Goal: Obtain resource: Obtain resource

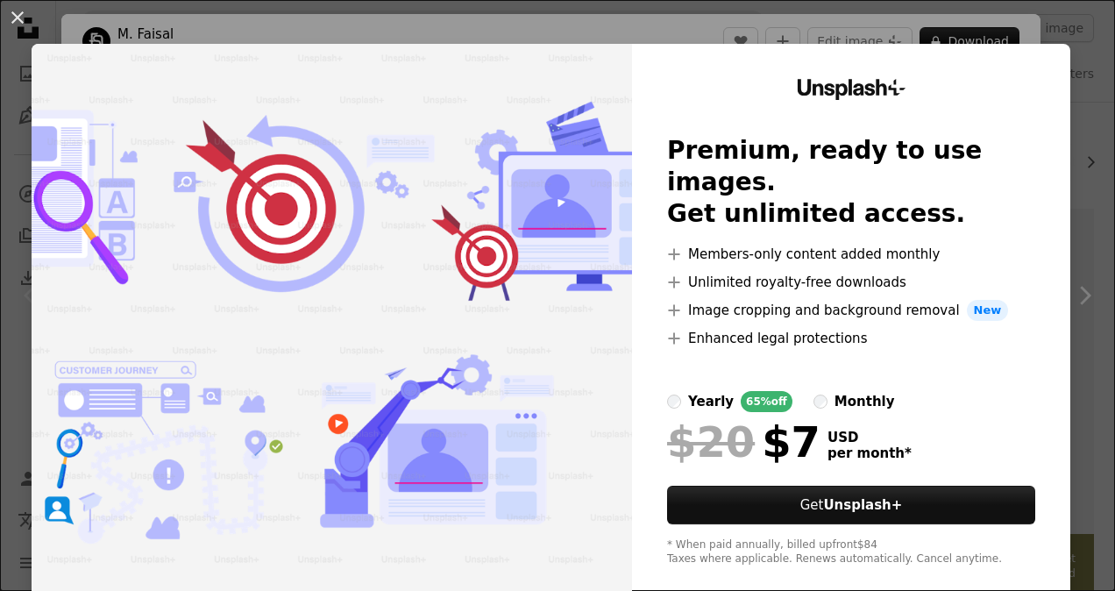
scroll to position [25, 0]
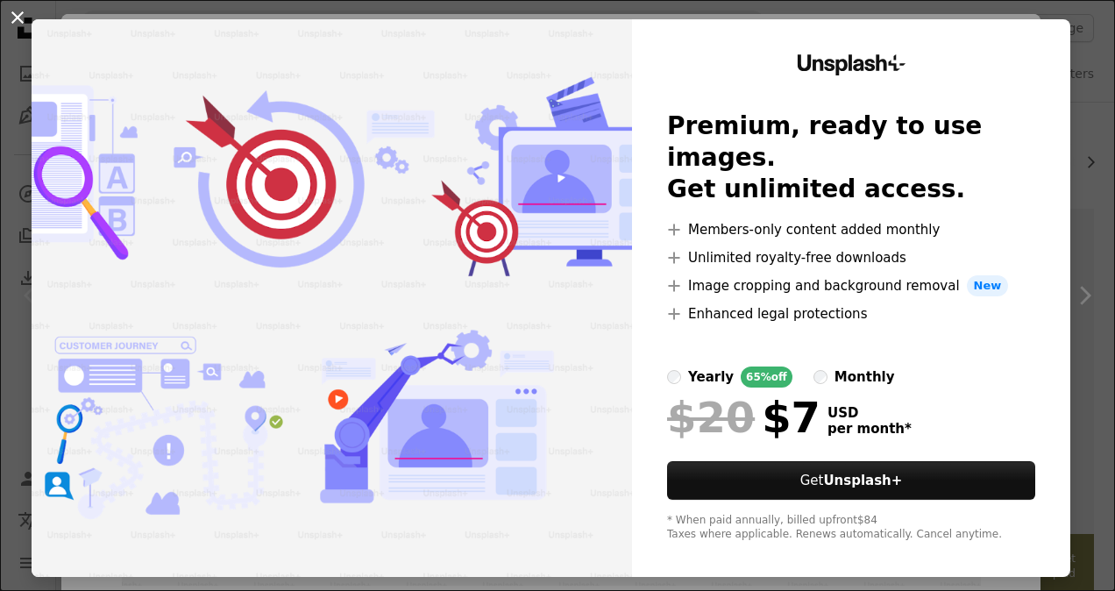
click at [19, 20] on button "An X shape" at bounding box center [17, 17] width 21 height 21
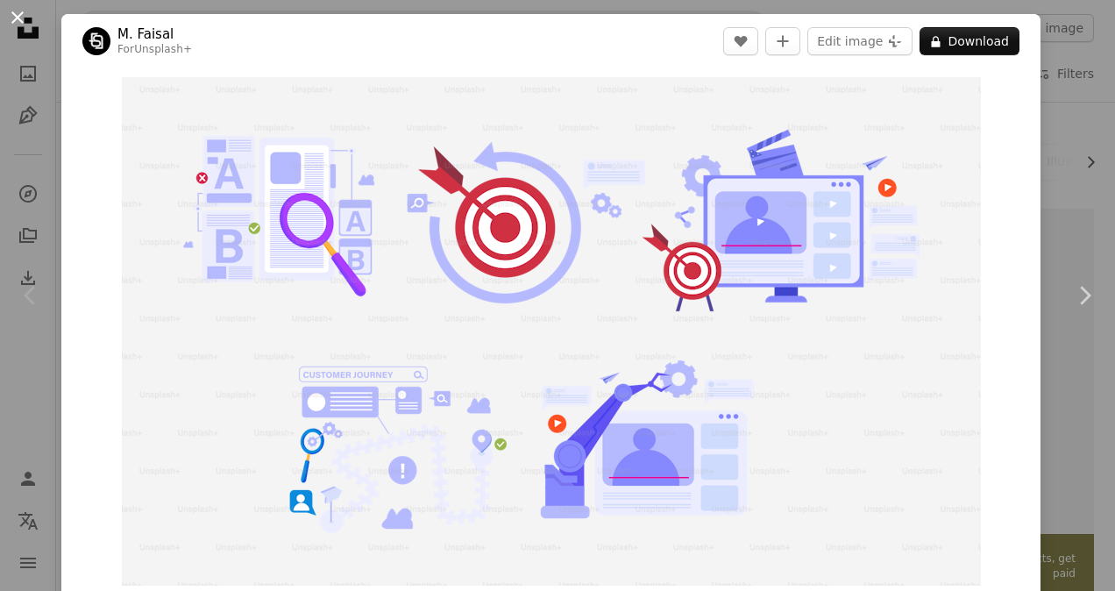
click at [24, 18] on button "An X shape" at bounding box center [17, 17] width 21 height 21
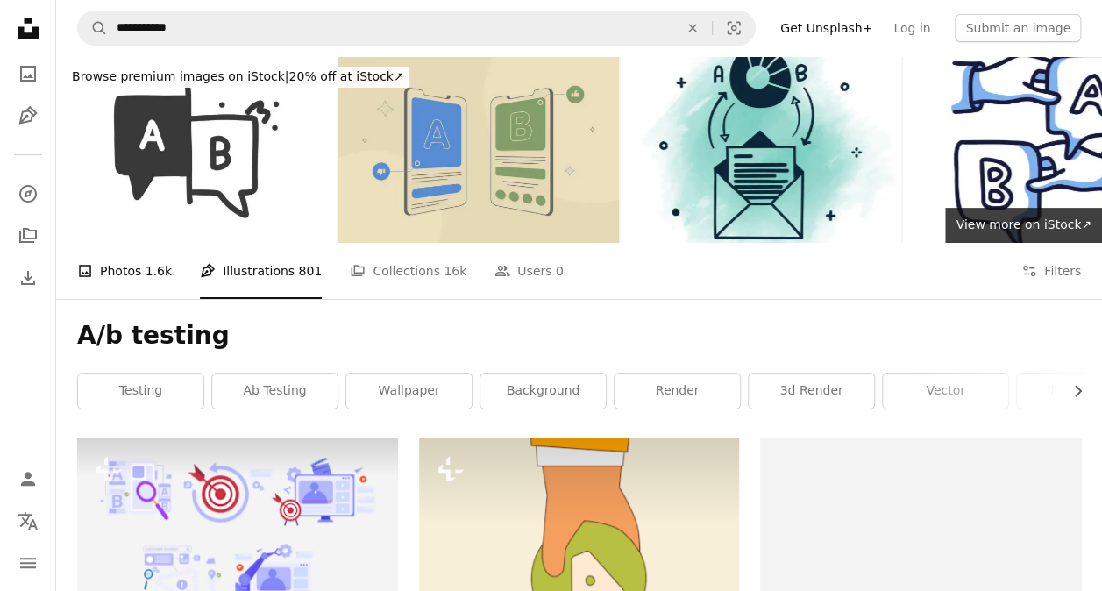
click at [146, 269] on span "1.6k" at bounding box center [159, 270] width 26 height 19
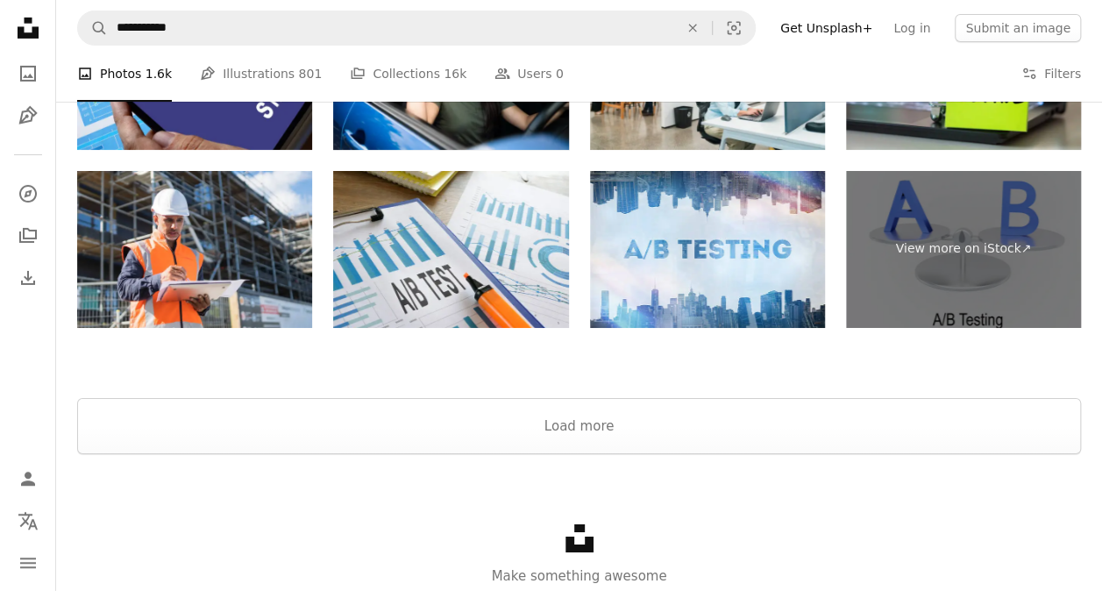
scroll to position [3066, 0]
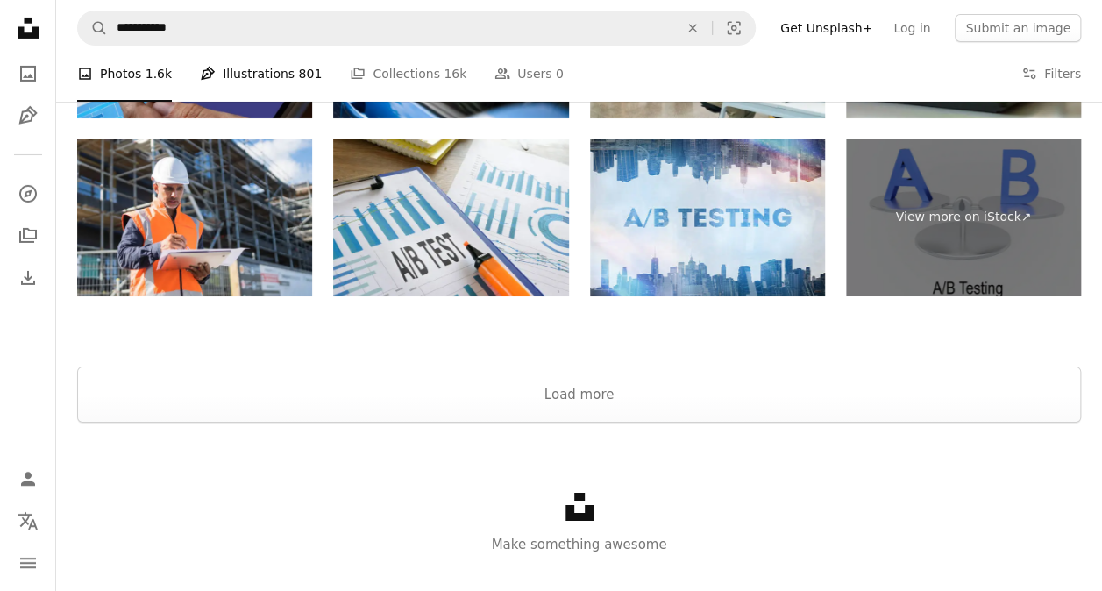
click at [216, 75] on link "Pen Tool Illustrations 801" at bounding box center [261, 74] width 122 height 56
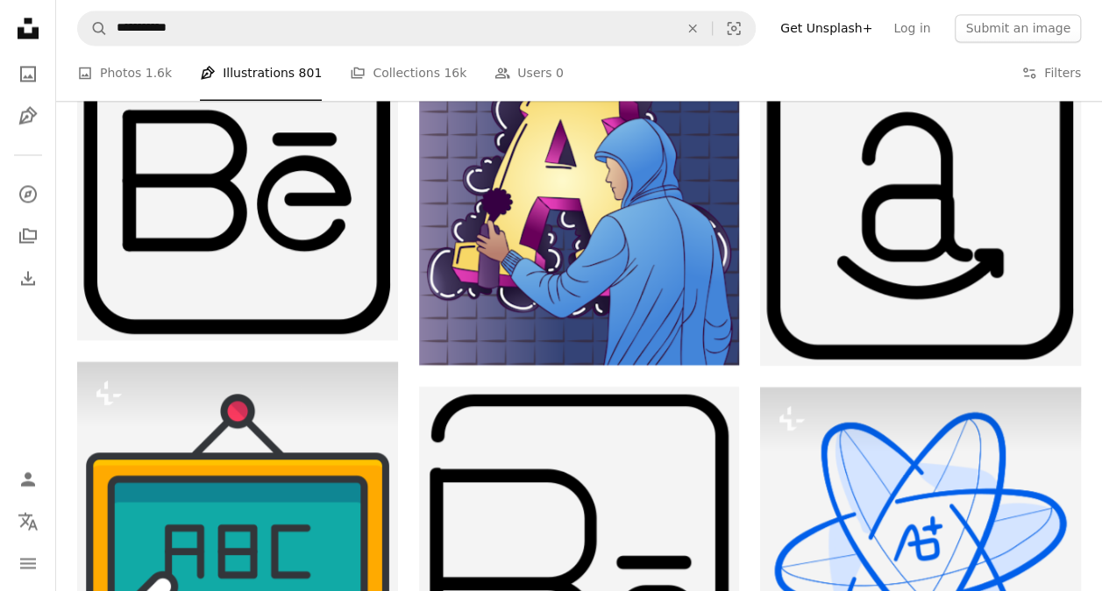
scroll to position [1538, 0]
